Goal: Task Accomplishment & Management: Use online tool/utility

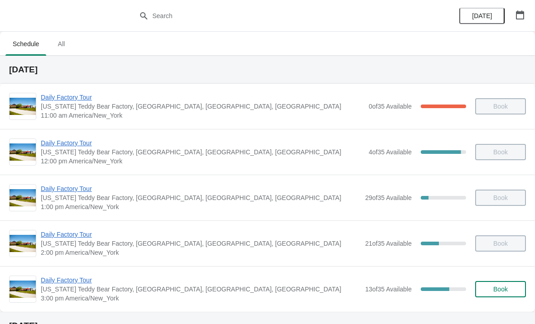
click at [62, 282] on span "Daily Factory Tour" at bounding box center [200, 280] width 319 height 9
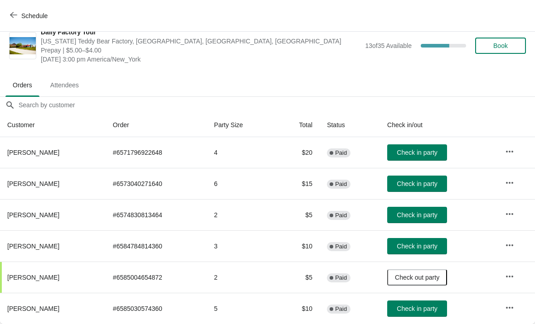
scroll to position [13, 0]
click at [427, 310] on span "Check in party" at bounding box center [416, 308] width 40 height 7
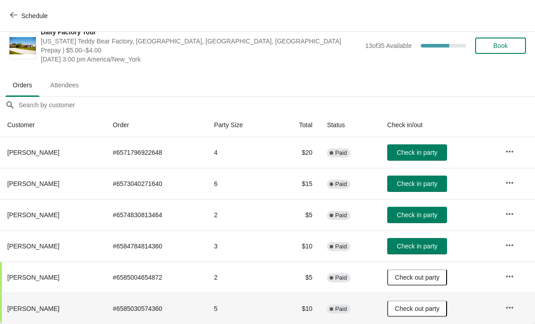
click at [11, 19] on span "button" at bounding box center [13, 15] width 7 height 9
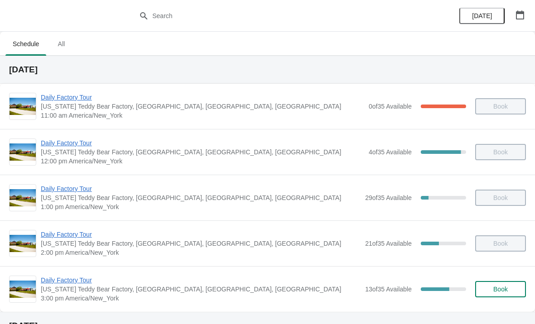
click at [72, 281] on span "Daily Factory Tour" at bounding box center [200, 280] width 319 height 9
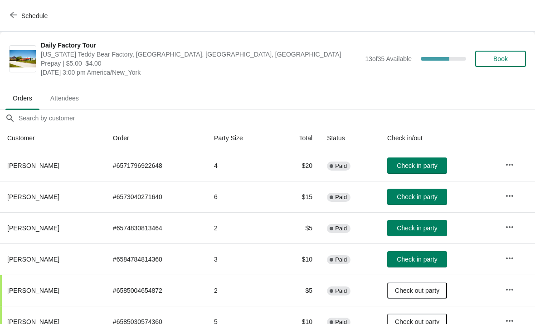
click at [434, 173] on button "Check in party" at bounding box center [417, 166] width 60 height 16
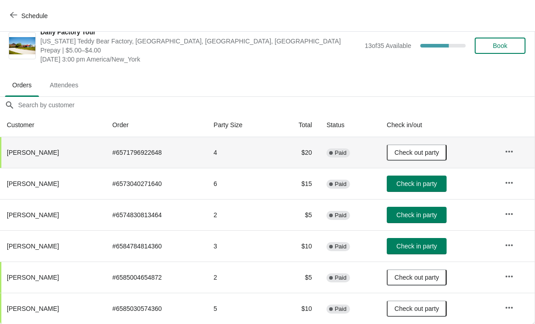
scroll to position [13, 0]
click at [13, 13] on icon "button" at bounding box center [13, 15] width 7 height 6
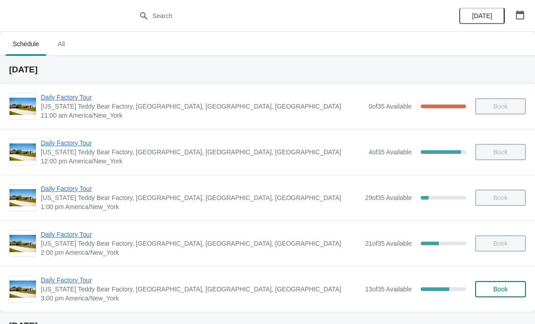
click at [53, 236] on span "Daily Factory Tour" at bounding box center [200, 234] width 319 height 9
click at [85, 281] on span "Daily Factory Tour" at bounding box center [200, 280] width 319 height 9
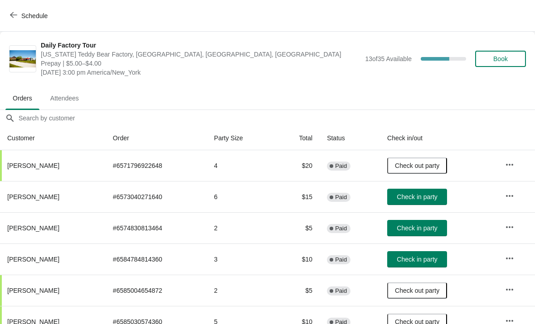
click at [424, 252] on button "Check in party" at bounding box center [417, 259] width 60 height 16
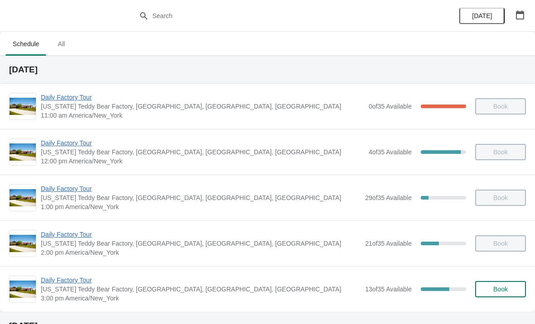
click at [63, 279] on span "Daily Factory Tour" at bounding box center [200, 280] width 319 height 9
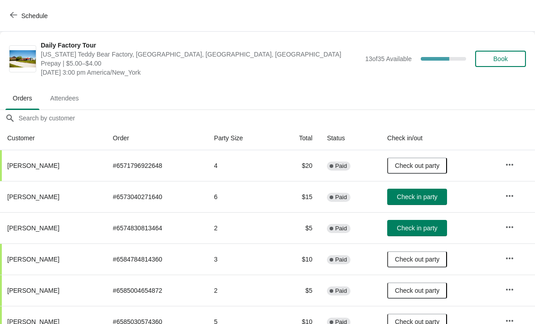
click at [437, 200] on span "Check in party" at bounding box center [416, 196] width 40 height 7
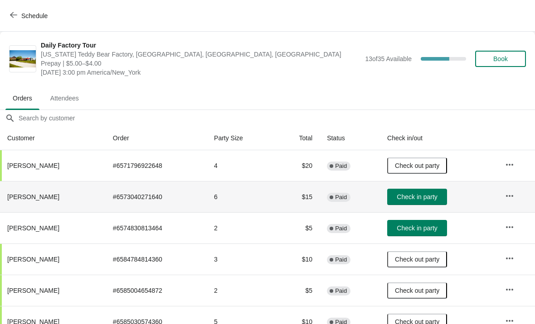
click at [434, 233] on button "Check in party" at bounding box center [417, 228] width 60 height 16
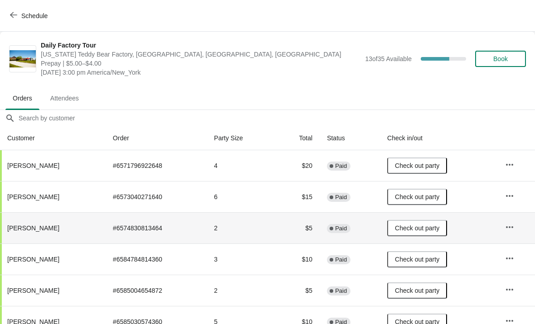
click at [439, 200] on span "Check out party" at bounding box center [417, 196] width 44 height 7
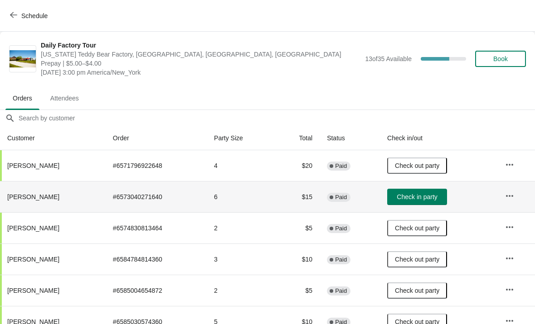
click at [447, 197] on button "Check in party" at bounding box center [417, 197] width 60 height 16
